Goal: Transaction & Acquisition: Obtain resource

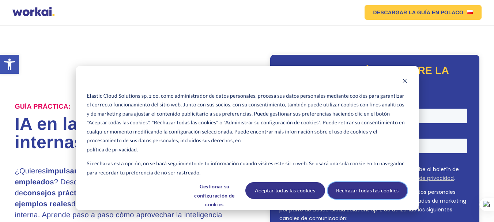
click at [371, 190] on font "Rechazar todas las cookies" at bounding box center [367, 190] width 63 height 9
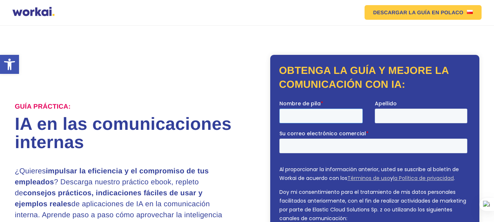
click at [305, 114] on input "Nombre de pila *" at bounding box center [320, 115] width 83 height 15
click at [335, 120] on input "Nombre de pila *" at bounding box center [320, 115] width 83 height 15
type input "puerto"
click at [386, 120] on input "Apellido" at bounding box center [421, 115] width 92 height 15
type input "pampa"
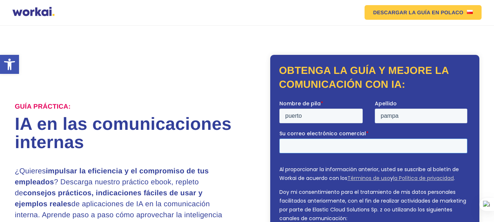
click at [371, 142] on input "Su correo electrónico comercial *" at bounding box center [373, 145] width 188 height 15
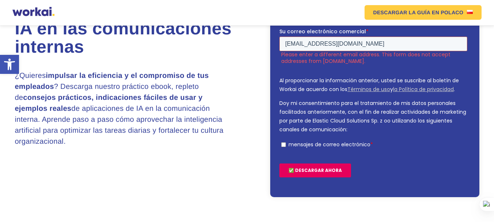
scroll to position [110, 0]
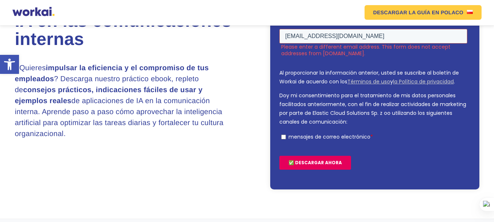
type input "[EMAIL_ADDRESS][DOMAIN_NAME]"
click at [282, 136] on input "mensajes de correo electrónico *" at bounding box center [283, 136] width 5 height 5
checkbox input "true"
click at [305, 159] on input "✅ DESCARGAR AHORA" at bounding box center [315, 163] width 72 height 14
click at [319, 165] on input "✅ DESCARGAR AHORA" at bounding box center [315, 163] width 72 height 14
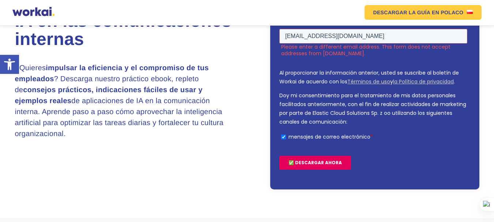
click at [342, 160] on input "✅ DESCARGAR AHORA" at bounding box center [315, 163] width 72 height 14
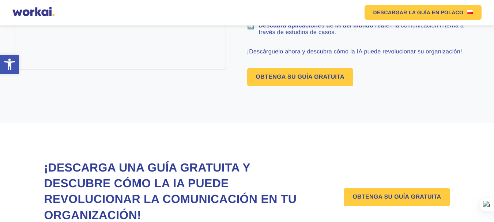
scroll to position [548, 0]
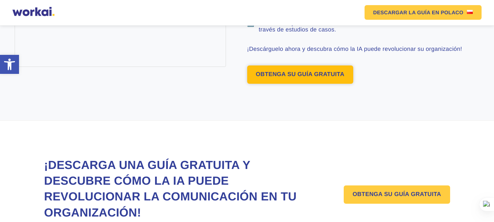
click at [320, 77] on font "OBTENGA SU GUÍA GRATUITA" at bounding box center [300, 74] width 88 height 6
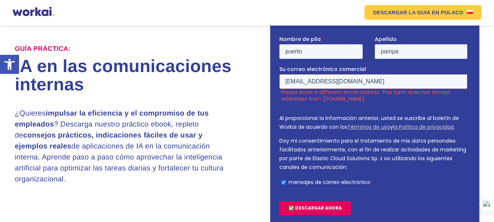
scroll to position [64, 0]
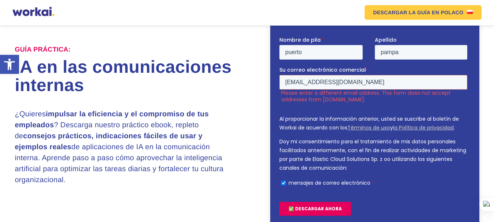
click at [318, 205] on input "✅ DESCARGAR AHORA" at bounding box center [315, 208] width 72 height 14
